Goal: Transaction & Acquisition: Complete application form

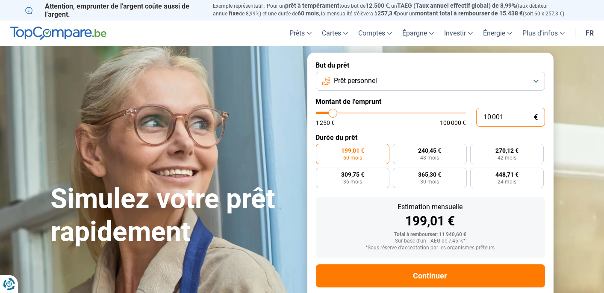
drag, startPoint x: 505, startPoint y: 114, endPoint x: 483, endPoint y: 116, distance: 22.7
click at [483, 116] on input "10 001" at bounding box center [510, 117] width 69 height 19
type input "1"
type input "1250"
type input "15"
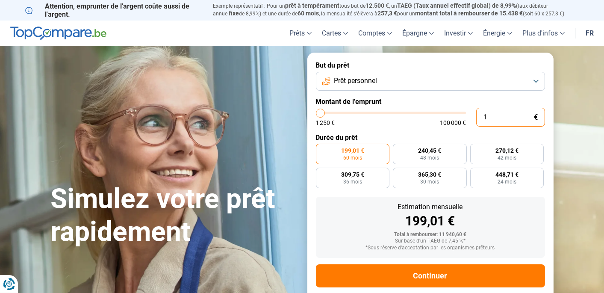
type input "1250"
type input "150"
type input "1250"
type input "1 500"
type input "1500"
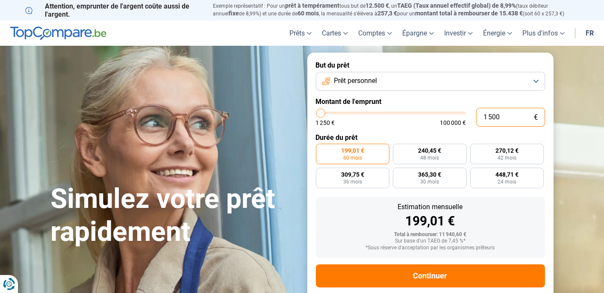
type input "15 000"
type input "15000"
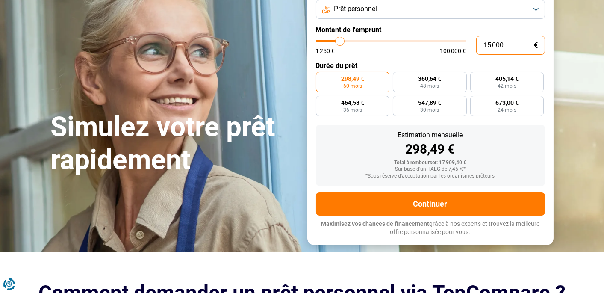
scroll to position [57, 0]
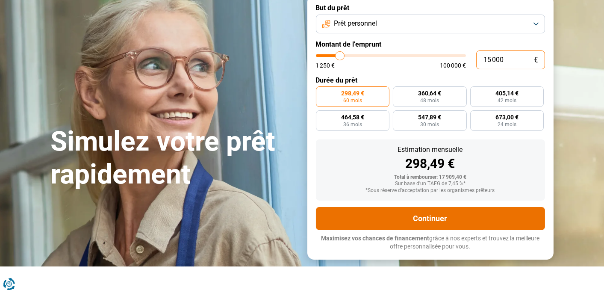
type input "15 000"
click at [458, 213] on button "Continuer" at bounding box center [430, 218] width 229 height 23
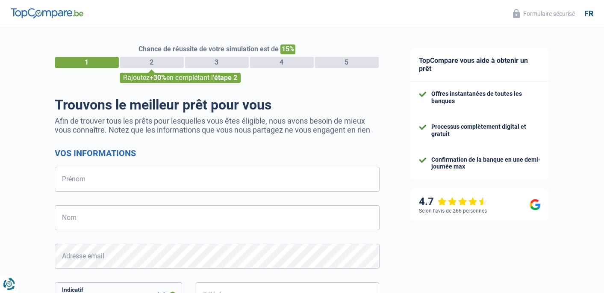
select select "32"
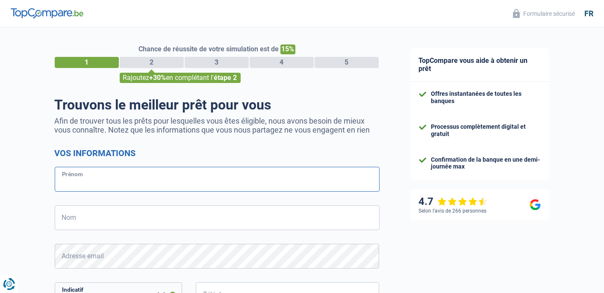
click at [141, 185] on input "Prénom" at bounding box center [217, 179] width 325 height 25
type input "jessica"
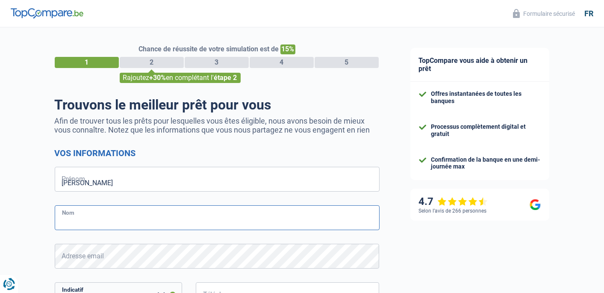
type input "De baere"
type input "473377415"
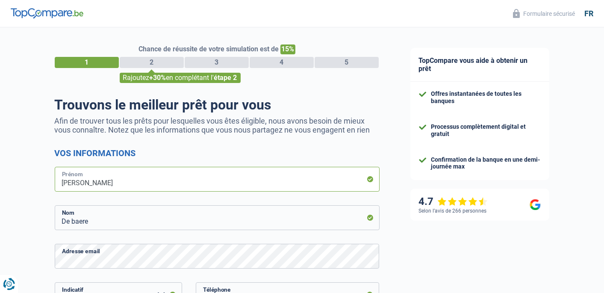
type input "wdm"
drag, startPoint x: 97, startPoint y: 184, endPoint x: 58, endPoint y: 181, distance: 39.9
click at [58, 181] on input "wdm" at bounding box center [217, 179] width 325 height 25
type input "Jessica"
click at [311, 235] on form "Vos informations Jessica Prénom De baere Nom Adresse email BE (+32) LU (+352) V…" at bounding box center [217, 281] width 325 height 266
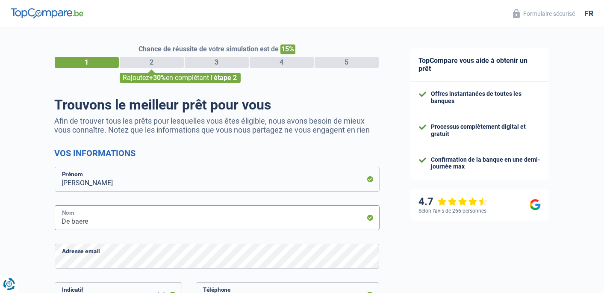
click at [122, 222] on input "De baere" at bounding box center [217, 217] width 325 height 25
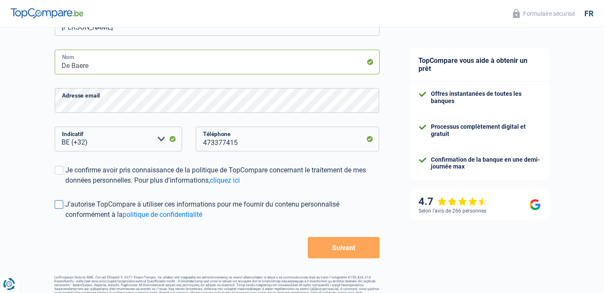
scroll to position [170, 0]
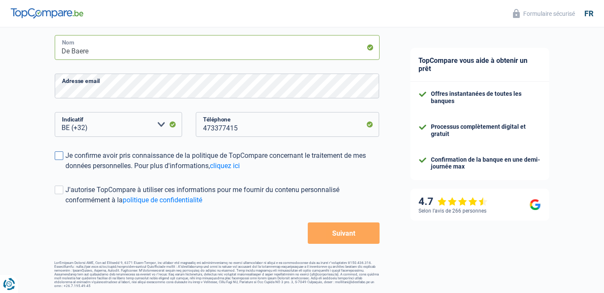
type input "De Baere"
click at [58, 158] on span at bounding box center [59, 155] width 9 height 9
click at [66, 171] on input "Je confirme avoir pris connaissance de la politique de TopCompare concernant le…" at bounding box center [66, 171] width 0 height 0
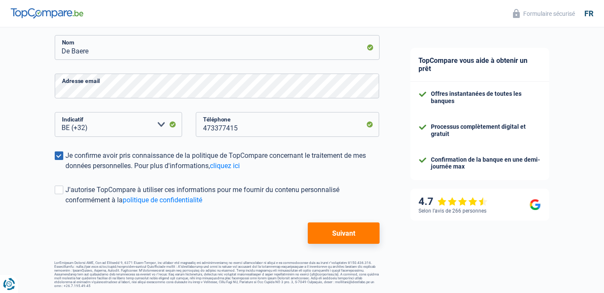
click at [315, 230] on button "Suivant" at bounding box center [343, 232] width 71 height 21
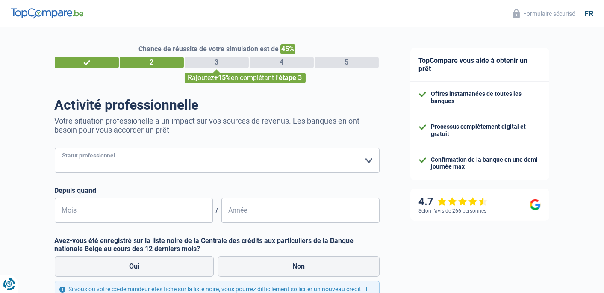
click at [165, 162] on select "Ouvrier Employé privé Employé public Invalide Indépendant Pensionné Chômeur Mut…" at bounding box center [217, 160] width 325 height 25
select select "privateEmployee"
click at [55, 148] on select "Ouvrier Employé privé Employé public Invalide Indépendant Pensionné Chômeur Mut…" at bounding box center [217, 160] width 325 height 25
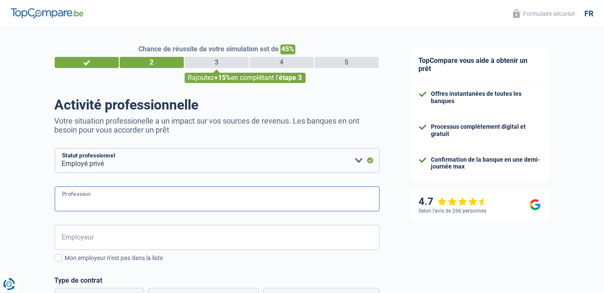
click at [160, 202] on input "Profession" at bounding box center [217, 198] width 325 height 25
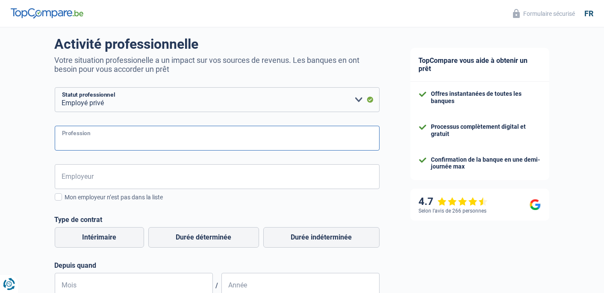
scroll to position [85, 0]
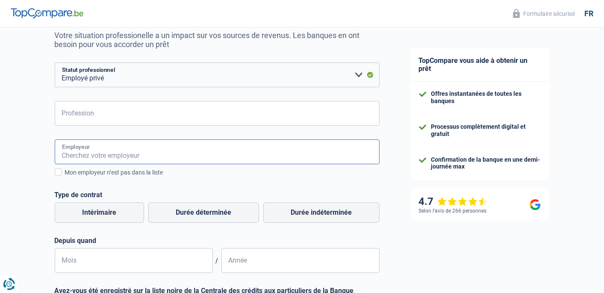
click at [120, 153] on input "Employeur" at bounding box center [217, 151] width 325 height 25
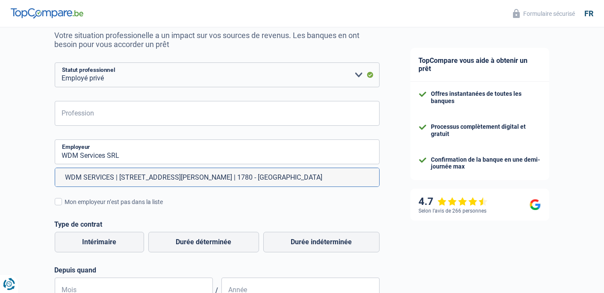
click at [128, 176] on li "WDM SERVICES | Avenue E. Lambrechts, 46 | 1780 - Wemmel" at bounding box center [217, 177] width 324 height 18
type input "WDM SERVICES | Avenue E. Lambrechts, 46 | 1780 - Wemmel"
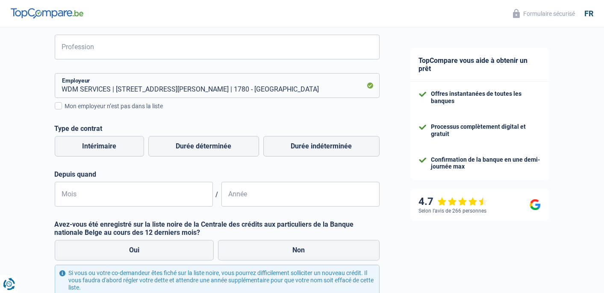
scroll to position [171, 0]
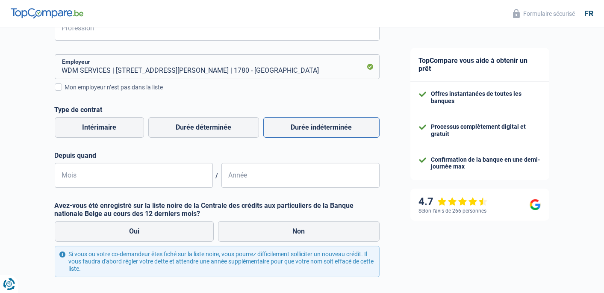
click at [345, 127] on label "Durée indéterminée" at bounding box center [321, 127] width 116 height 21
click at [345, 127] on input "Durée indéterminée" at bounding box center [321, 127] width 116 height 21
radio input "true"
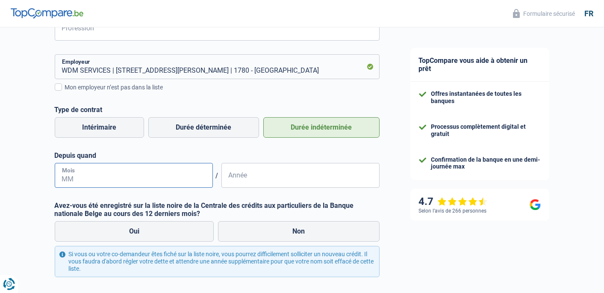
click at [143, 180] on input "Mois" at bounding box center [134, 175] width 158 height 25
type input "01"
click at [259, 181] on input "Année" at bounding box center [300, 175] width 158 height 25
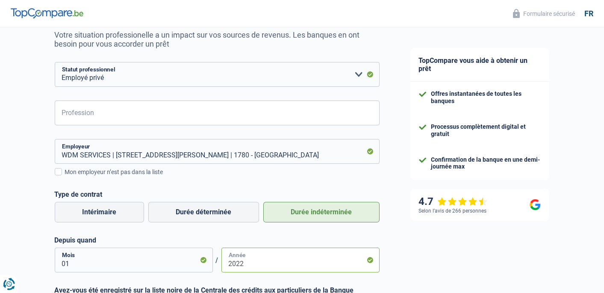
scroll to position [85, 0]
type input "2022"
click at [249, 123] on input "Profession" at bounding box center [217, 113] width 325 height 25
click at [249, 123] on input "sécrétaire" at bounding box center [217, 113] width 325 height 25
type input "sécrétaire"
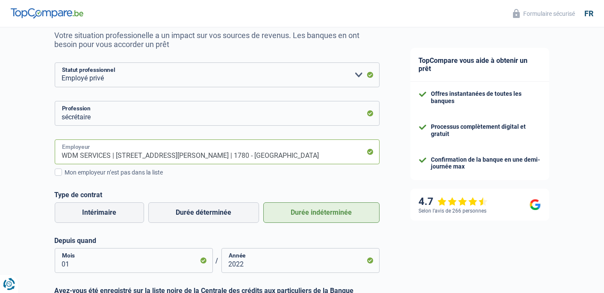
click at [279, 163] on input "WDM SERVICES | Avenue E. Lambrechts, 46 | 1780 - Wemmel" at bounding box center [217, 151] width 325 height 25
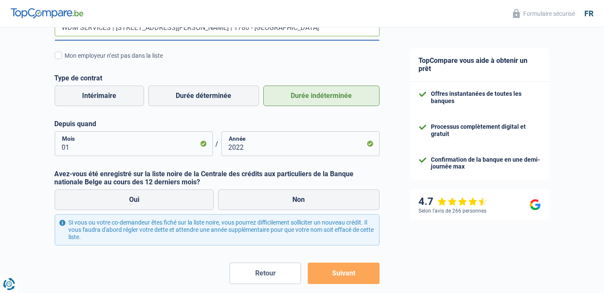
scroll to position [214, 0]
click at [194, 203] on label "Oui" at bounding box center [134, 199] width 159 height 21
click at [194, 203] on input "Oui" at bounding box center [134, 199] width 159 height 21
radio input "true"
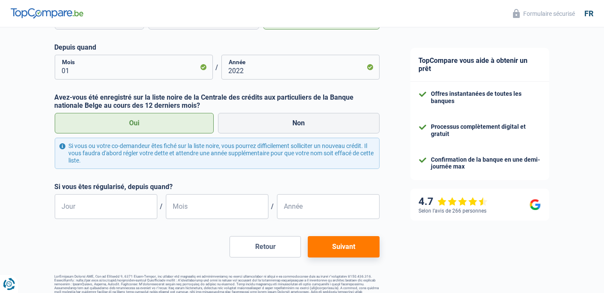
scroll to position [291, 0]
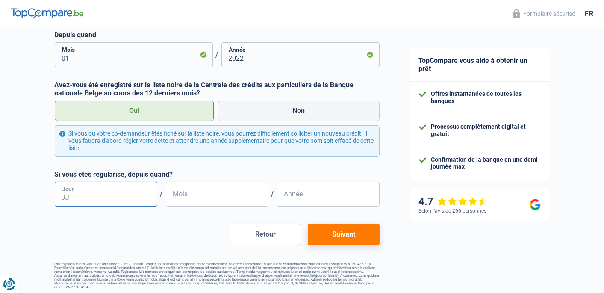
click at [124, 197] on input "Jour" at bounding box center [106, 194] width 103 height 25
type input "01"
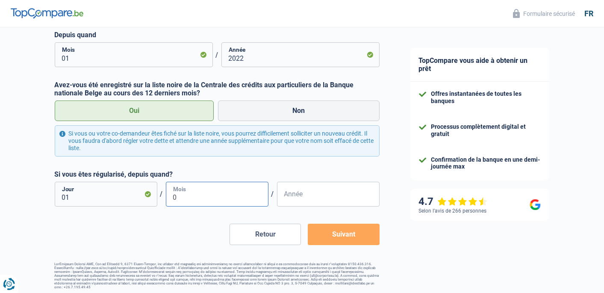
type input "09"
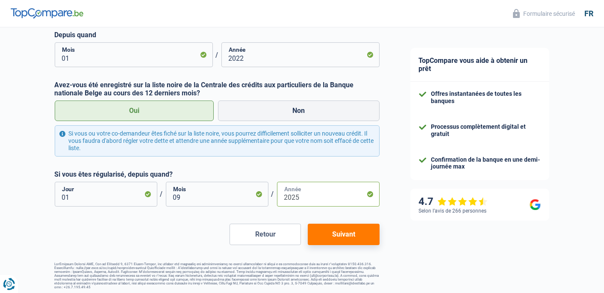
type input "2025"
click at [352, 234] on button "Suivant" at bounding box center [343, 234] width 71 height 21
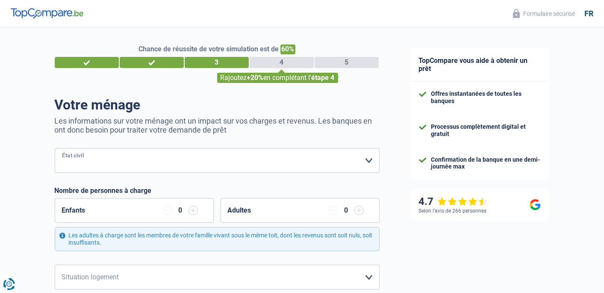
click at [188, 157] on select "Célibataire Marié(e) Cohabitant(e) légal(e) Divorcé(e) Veuf(ve) Séparé (de fait…" at bounding box center [217, 160] width 325 height 25
select select "single"
click at [55, 148] on select "Célibataire Marié(e) Cohabitant(e) légal(e) Divorcé(e) Veuf(ve) Séparé (de fait…" at bounding box center [217, 160] width 325 height 25
click at [173, 209] on div "0" at bounding box center [180, 210] width 35 height 9
click at [192, 213] on input "button" at bounding box center [193, 210] width 9 height 9
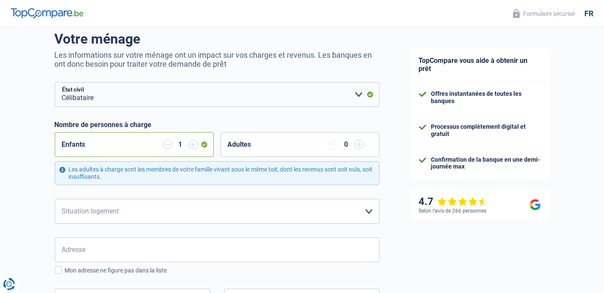
scroll to position [85, 0]
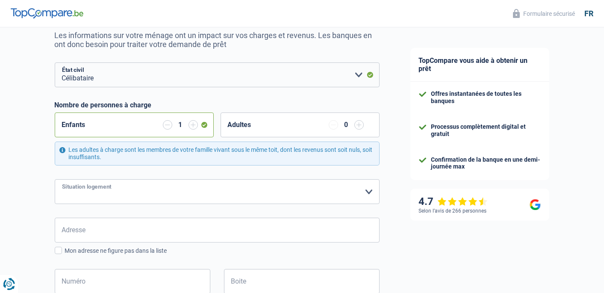
click at [207, 193] on select "Locataire Propriétaire avec prêt hypothécaire Propriétaire sans prêt hypothécai…" at bounding box center [217, 191] width 325 height 25
select select "rents"
click at [55, 179] on select "Locataire Propriétaire avec prêt hypothécaire Propriétaire sans prêt hypothécai…" at bounding box center [217, 191] width 325 height 25
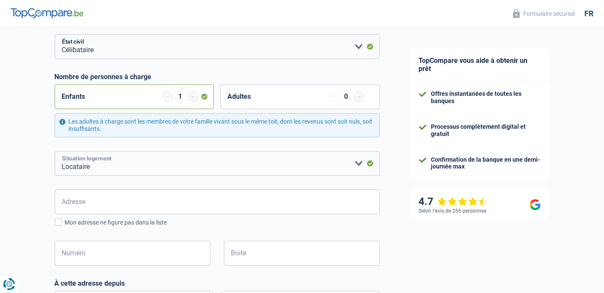
scroll to position [128, 0]
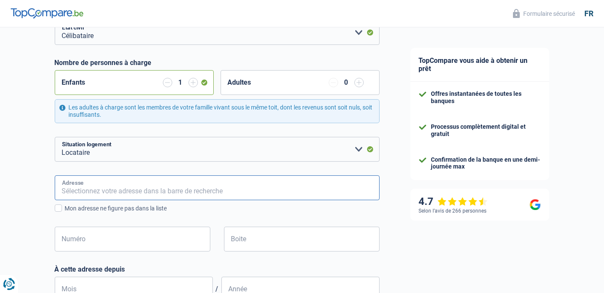
click at [201, 192] on input "Adresse" at bounding box center [217, 187] width 325 height 25
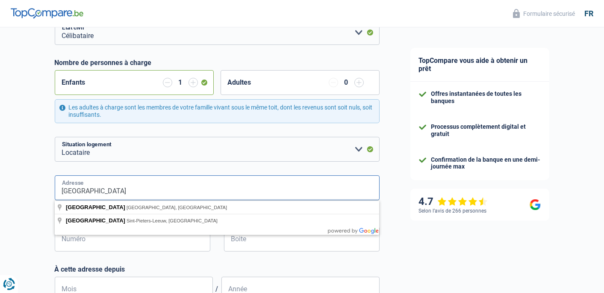
click at [200, 182] on input "rue de grand Bigard" at bounding box center [217, 187] width 325 height 25
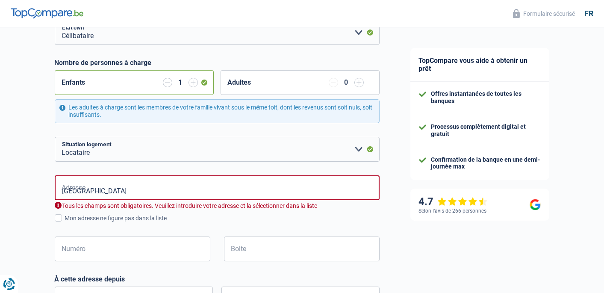
click at [33, 203] on div "Chance de réussite de votre simulation est de 60% 1 2 3 4 5 Rajoutez +20% en co…" at bounding box center [197, 223] width 395 height 655
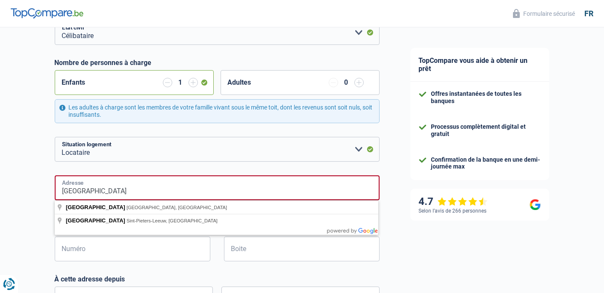
click at [135, 189] on input "rue de grand Bigard" at bounding box center [217, 187] width 325 height 25
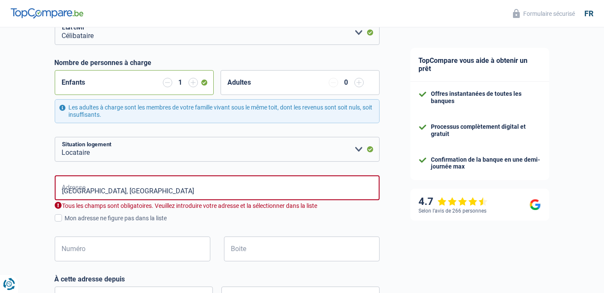
type input "Groot-Bijgaardenstraat, 1620, Drogenbos, BE"
type input "139"
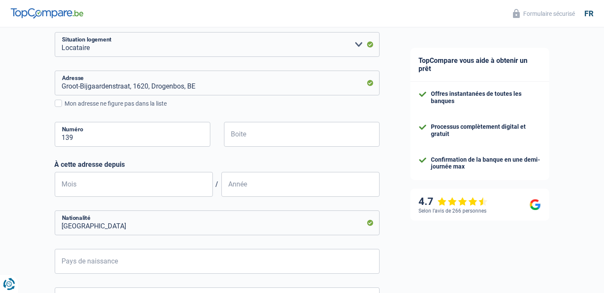
scroll to position [256, 0]
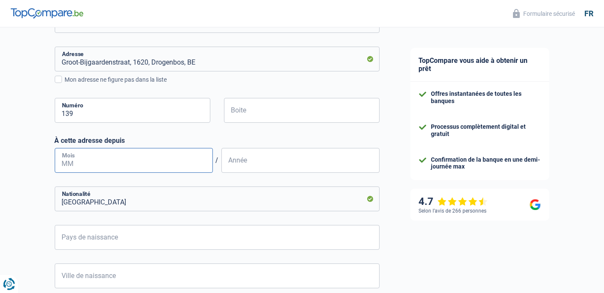
click at [145, 165] on input "Mois" at bounding box center [134, 160] width 158 height 25
type input "03"
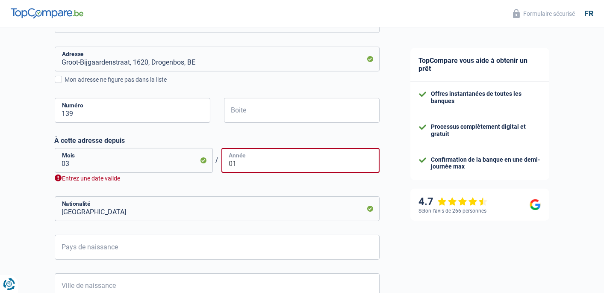
type input "0"
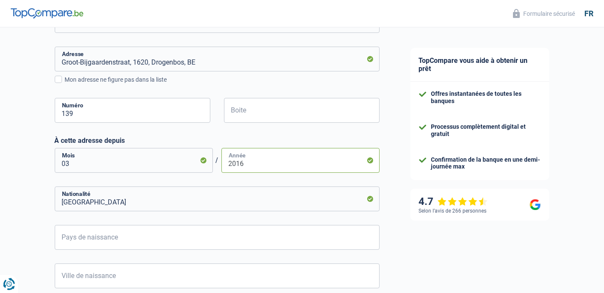
type input "2016"
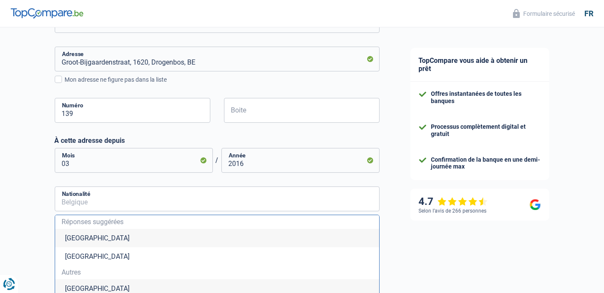
drag, startPoint x: 140, startPoint y: 230, endPoint x: 144, endPoint y: 225, distance: 6.7
click at [144, 226] on ul "Réponses suggérées Belgique Luxembourg Autres Belgique" at bounding box center [217, 256] width 325 height 83
drag, startPoint x: 144, startPoint y: 225, endPoint x: 113, endPoint y: 202, distance: 38.5
click at [113, 204] on input "Nationalité" at bounding box center [217, 198] width 325 height 25
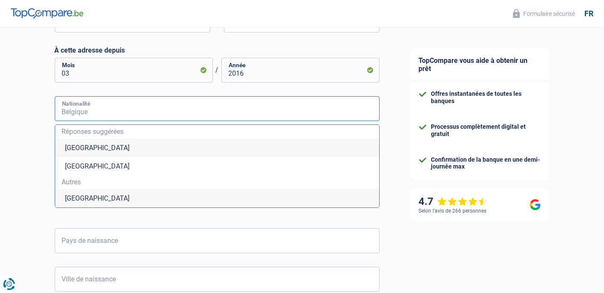
scroll to position [385, 0]
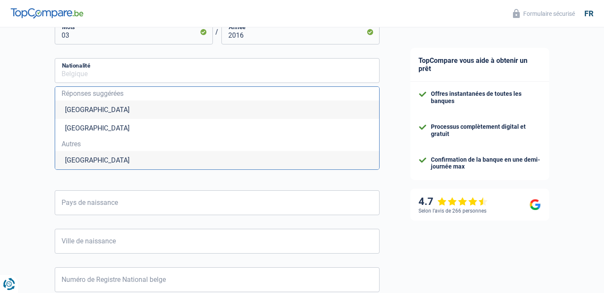
click at [32, 182] on div "Chance de réussite de votre simulation est de 60% 1 2 3 4 5 Rajoutez +20% en co…" at bounding box center [197, 8] width 395 height 739
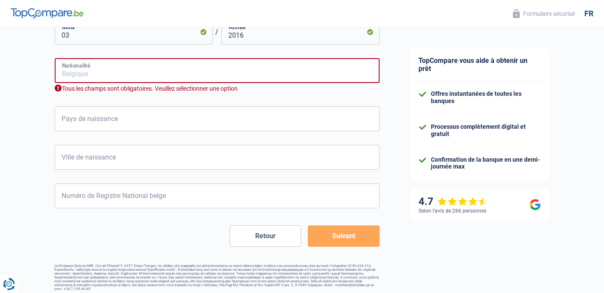
click at [125, 71] on input "Nationalité" at bounding box center [217, 70] width 325 height 25
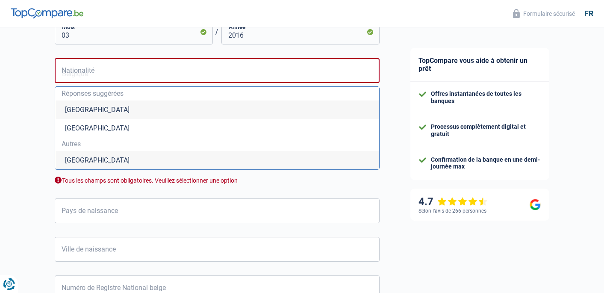
click at [99, 111] on li "Belgique" at bounding box center [217, 109] width 324 height 18
type input "Belgique"
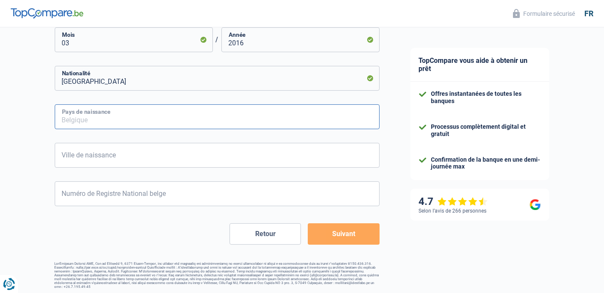
click at [94, 123] on input "Pays de naissance" at bounding box center [217, 116] width 325 height 25
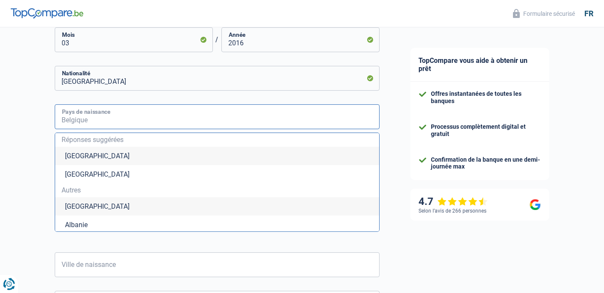
type input "I"
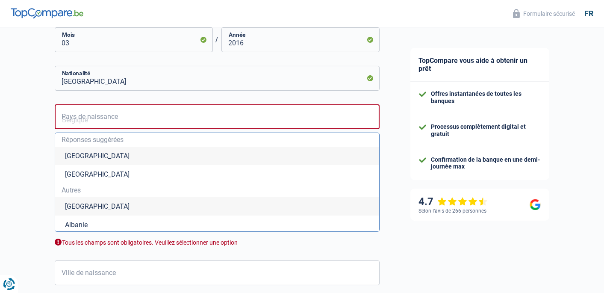
click at [97, 157] on li "Belgique" at bounding box center [217, 156] width 324 height 18
type input "Belgique"
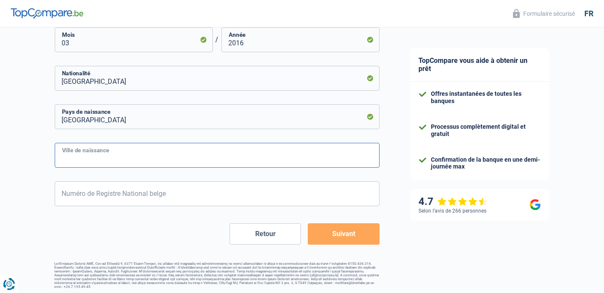
click at [97, 157] on input "Ville de naissance" at bounding box center [217, 155] width 325 height 25
type input "Ixelles"
click at [105, 206] on form "Célibataire Marié(e) Cohabitant(e) légal(e) Divorcé(e) Veuf(ve) Séparé (de fait…" at bounding box center [217, 8] width 325 height 474
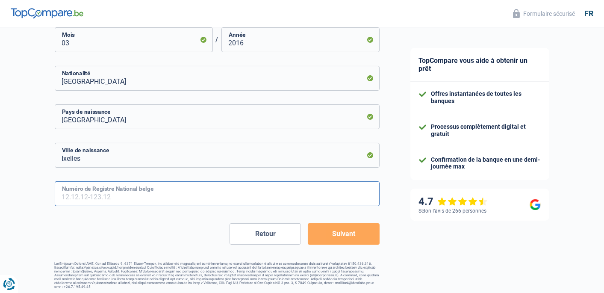
click at [105, 199] on input "Numéro de Registre National belge" at bounding box center [217, 193] width 325 height 25
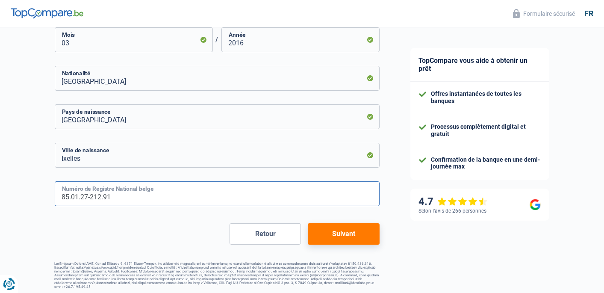
type input "85.01.27-212.91"
click at [327, 235] on button "Suivant" at bounding box center [343, 233] width 71 height 21
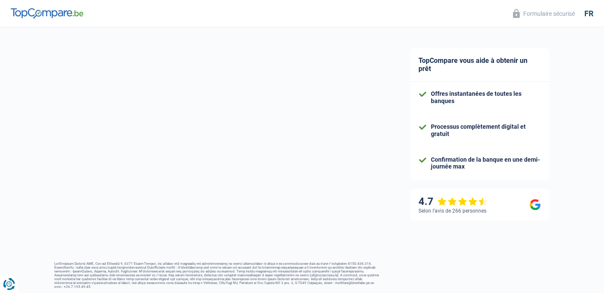
select select "familyAllowances"
select select "netSalary"
select select "mealVouchers"
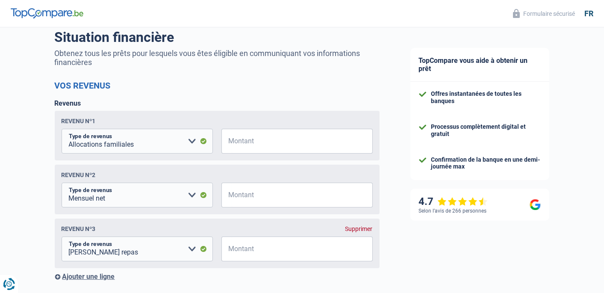
scroll to position [85, 0]
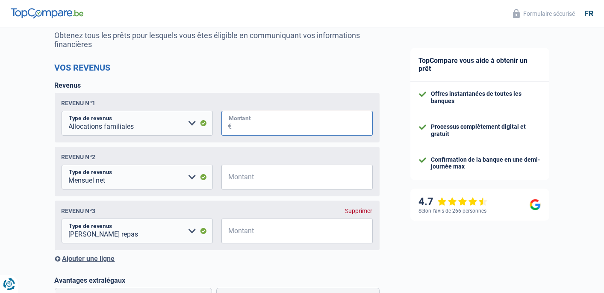
click at [248, 130] on input "Montant" at bounding box center [302, 123] width 141 height 25
type input "120"
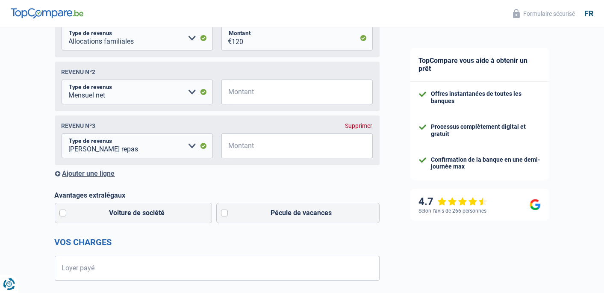
scroll to position [214, 0]
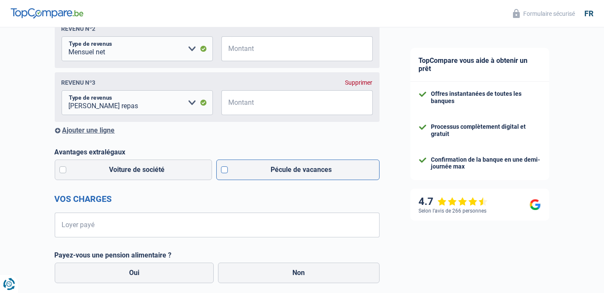
click at [227, 170] on label "Pécule de vacances" at bounding box center [297, 169] width 163 height 21
click at [227, 170] on input "Pécule de vacances" at bounding box center [297, 169] width 163 height 21
checkbox input "true"
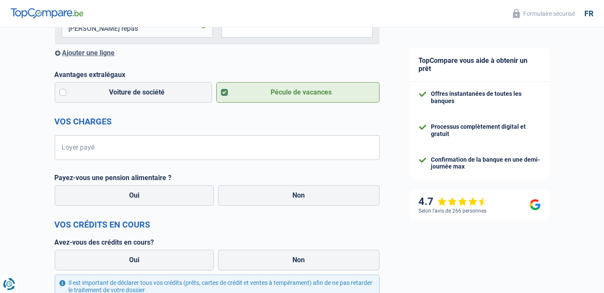
scroll to position [299, 0]
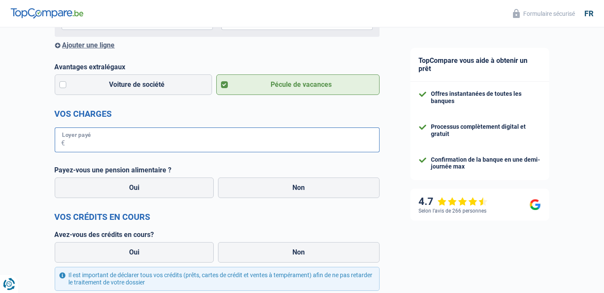
click at [200, 144] on input "Loyer payé" at bounding box center [222, 139] width 314 height 25
type input "350"
click at [325, 198] on label "Non" at bounding box center [299, 187] width 162 height 21
click at [325, 198] on input "Non" at bounding box center [299, 187] width 162 height 21
radio input "true"
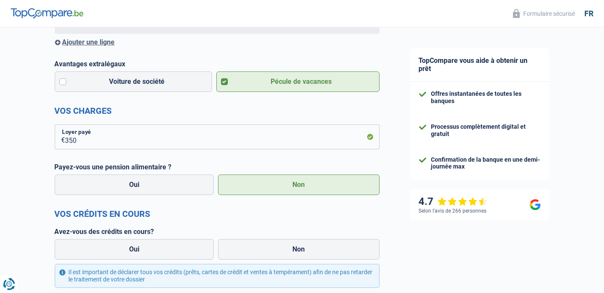
scroll to position [411, 0]
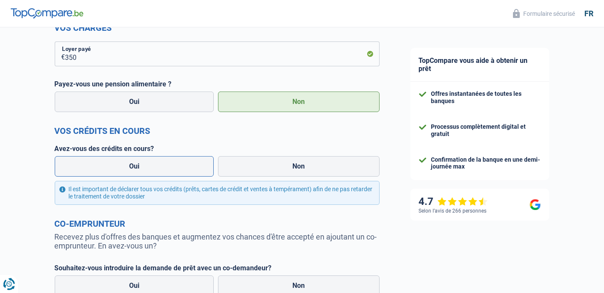
click at [162, 174] on label "Oui" at bounding box center [134, 166] width 159 height 21
click at [162, 174] on input "Oui" at bounding box center [134, 166] width 159 height 21
radio input "true"
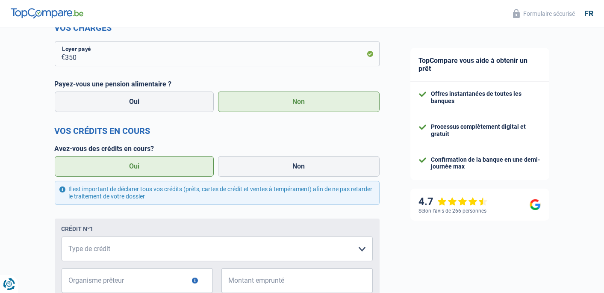
scroll to position [496, 0]
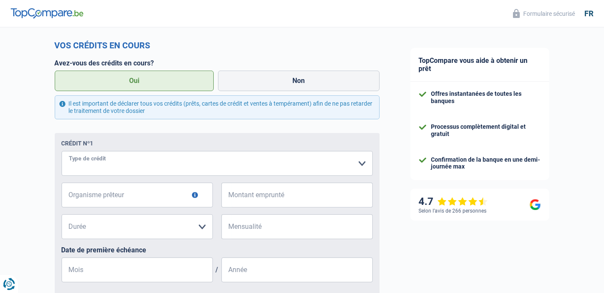
click at [134, 168] on select "Carte ou ouverture de crédit Prêt hypothécaire Vente à tempérament Prêt à tempé…" at bounding box center [217, 163] width 311 height 25
select select "cardOrCredit"
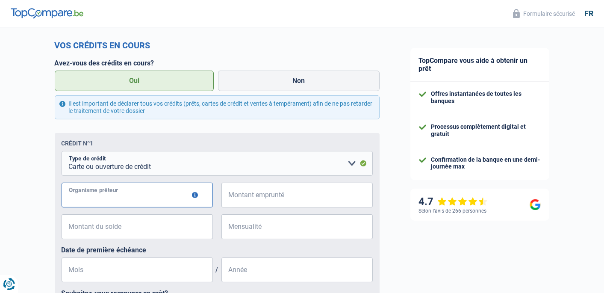
click at [129, 196] on input "Organisme prêteur" at bounding box center [137, 195] width 151 height 25
type input "Fimaser"
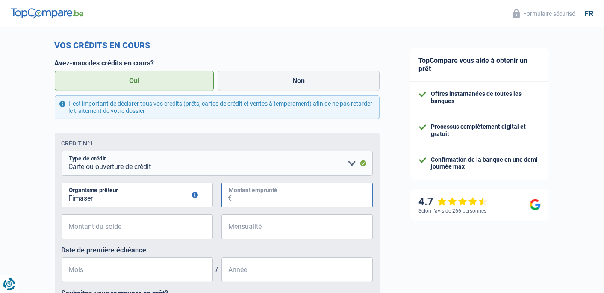
click at [282, 186] on input "Montant emprunté" at bounding box center [302, 195] width 141 height 25
type input "1.250"
click at [134, 231] on input "Montant du solde" at bounding box center [142, 226] width 141 height 25
type input "1.100"
click at [230, 232] on span "€" at bounding box center [226, 226] width 11 height 25
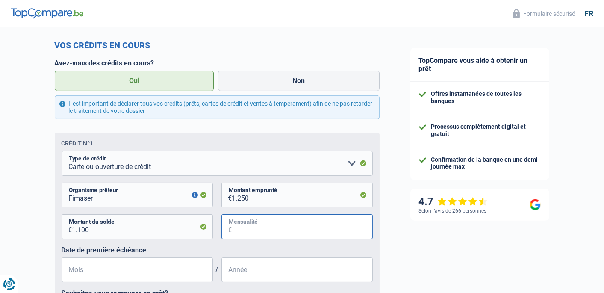
drag, startPoint x: 230, startPoint y: 232, endPoint x: 245, endPoint y: 231, distance: 15.0
click at [245, 231] on input "Mensualité" at bounding box center [302, 226] width 141 height 25
type input "120"
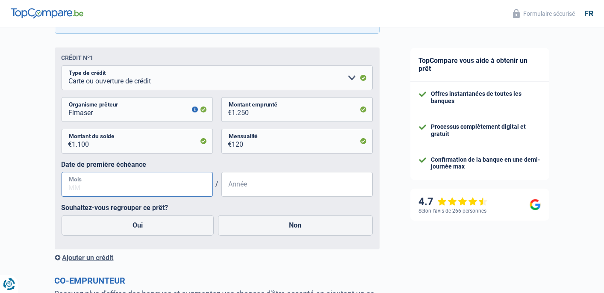
scroll to position [625, 0]
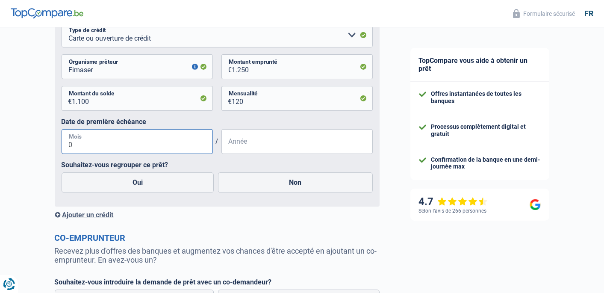
type input "01"
type input "2025"
click at [259, 185] on label "Non" at bounding box center [295, 182] width 155 height 21
click at [259, 185] on input "Non" at bounding box center [295, 182] width 155 height 21
radio input "true"
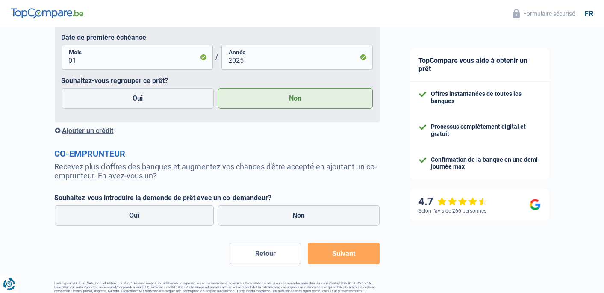
scroll to position [710, 0]
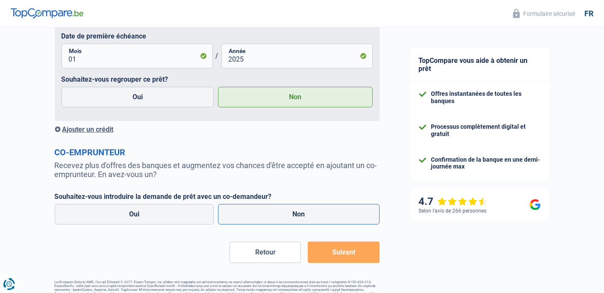
click at [268, 212] on label "Non" at bounding box center [299, 214] width 162 height 21
click at [268, 212] on input "Non" at bounding box center [299, 214] width 162 height 21
radio input "true"
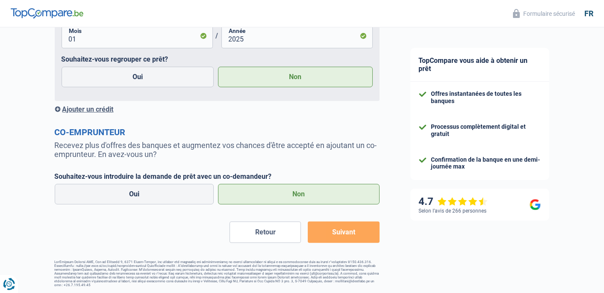
click at [335, 234] on button "Suivant" at bounding box center [343, 231] width 71 height 21
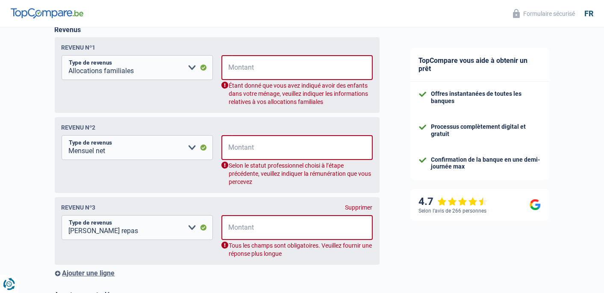
scroll to position [138, 0]
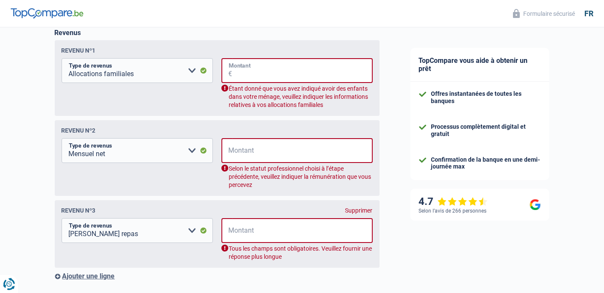
click at [273, 76] on input "Montant" at bounding box center [303, 70] width 140 height 25
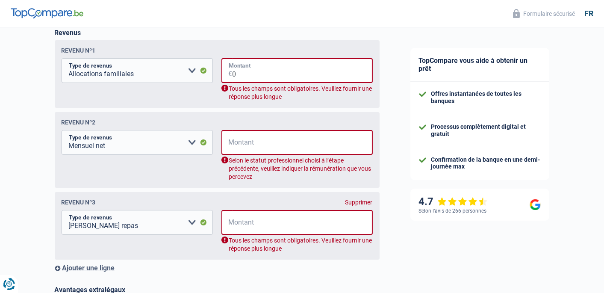
type input "0"
click at [260, 150] on input "Montant" at bounding box center [303, 142] width 140 height 25
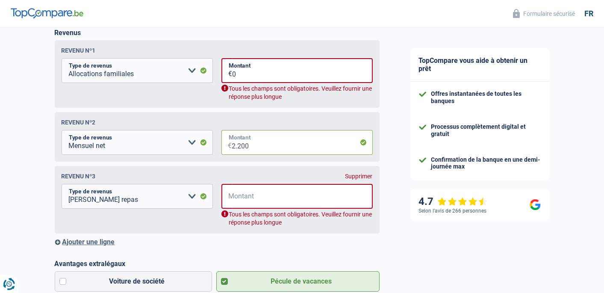
type input "2.200"
click at [256, 201] on input "Montant" at bounding box center [303, 196] width 140 height 25
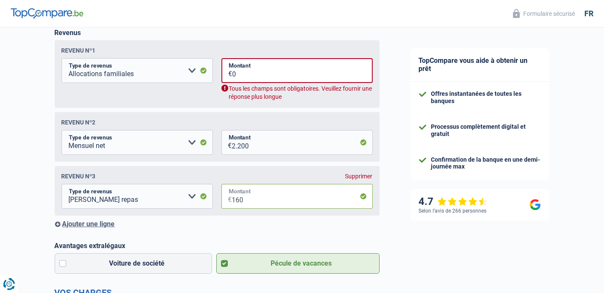
type input "160"
click at [270, 77] on input "0" at bounding box center [303, 70] width 140 height 25
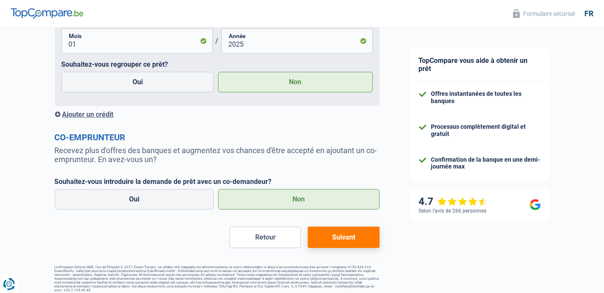
scroll to position [704, 0]
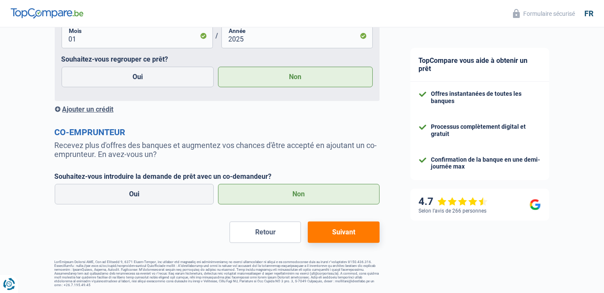
type input "120"
click at [331, 232] on button "Suivant" at bounding box center [343, 231] width 71 height 21
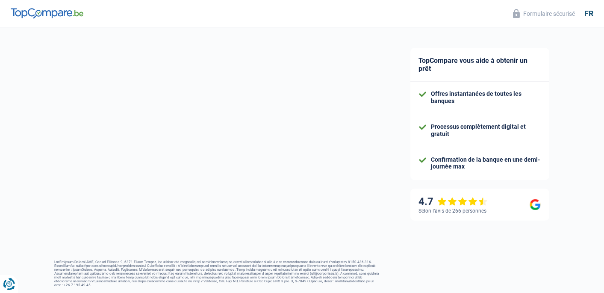
select select "60"
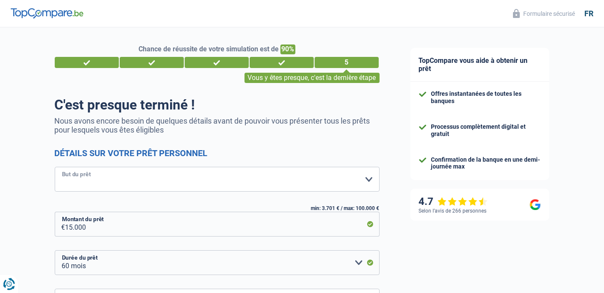
click at [206, 181] on select "Confort maison: meubles, textile, peinture, électroménager, outillage non-profe…" at bounding box center [217, 179] width 325 height 25
select select "other"
click at [55, 167] on select "Confort maison: meubles, textile, peinture, électroménager, outillage non-profe…" at bounding box center [217, 179] width 325 height 25
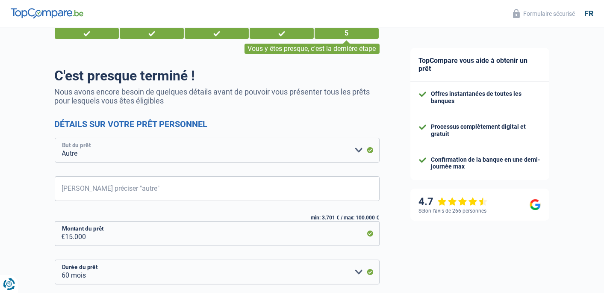
scroll to position [85, 0]
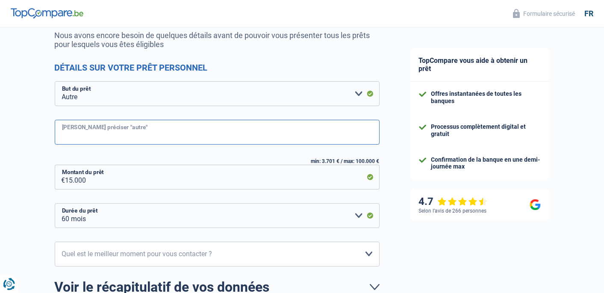
click at [112, 139] on input "Veuillez préciser "autre"" at bounding box center [217, 132] width 325 height 25
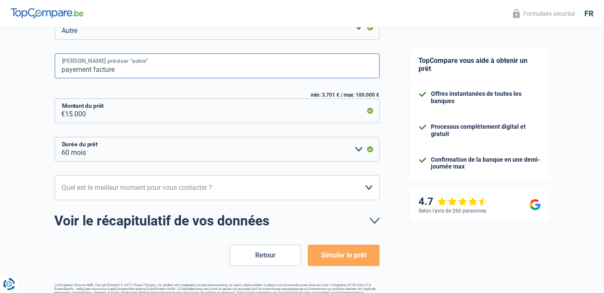
scroll to position [174, 0]
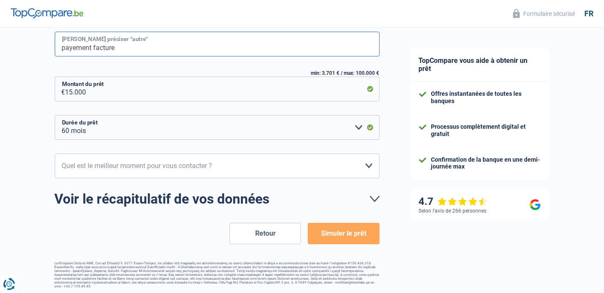
type input "payement facture"
click at [183, 166] on select "10h-12h 12h-14h 14h-16h 16h-18h Veuillez sélectionner une option" at bounding box center [217, 165] width 325 height 25
select select "16-18"
click at [55, 153] on select "10h-12h 12h-14h 14h-16h 16h-18h Veuillez sélectionner une option" at bounding box center [217, 165] width 325 height 25
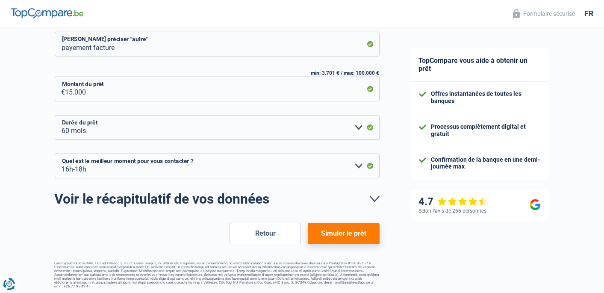
click at [346, 239] on button "Simuler le prêt" at bounding box center [343, 233] width 71 height 21
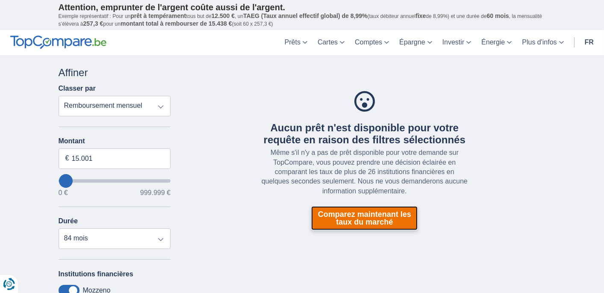
click at [336, 219] on link "Comparez maintenant les taux du marché" at bounding box center [364, 218] width 106 height 24
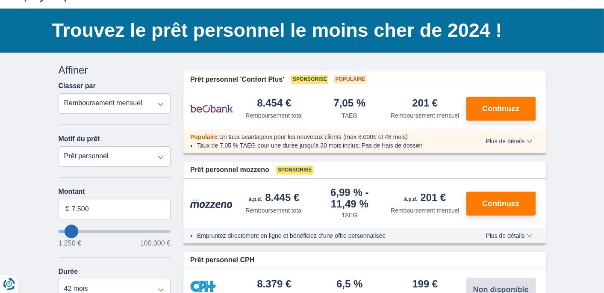
scroll to position [43, 0]
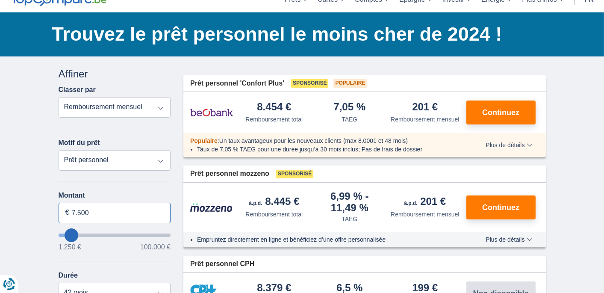
click at [104, 215] on input "7.500" at bounding box center [115, 213] width 112 height 21
type input "7"
type input "10.000"
type input "10250"
select select "48"
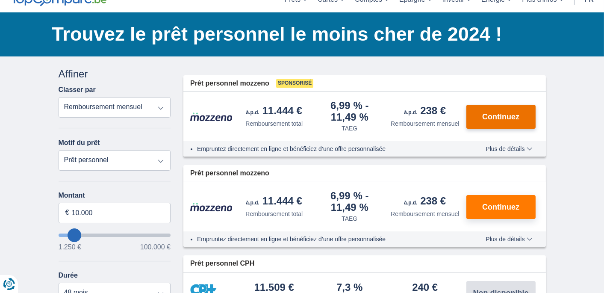
click at [498, 115] on span "Continuez" at bounding box center [500, 117] width 37 height 8
